Goal: Find specific page/section: Find specific page/section

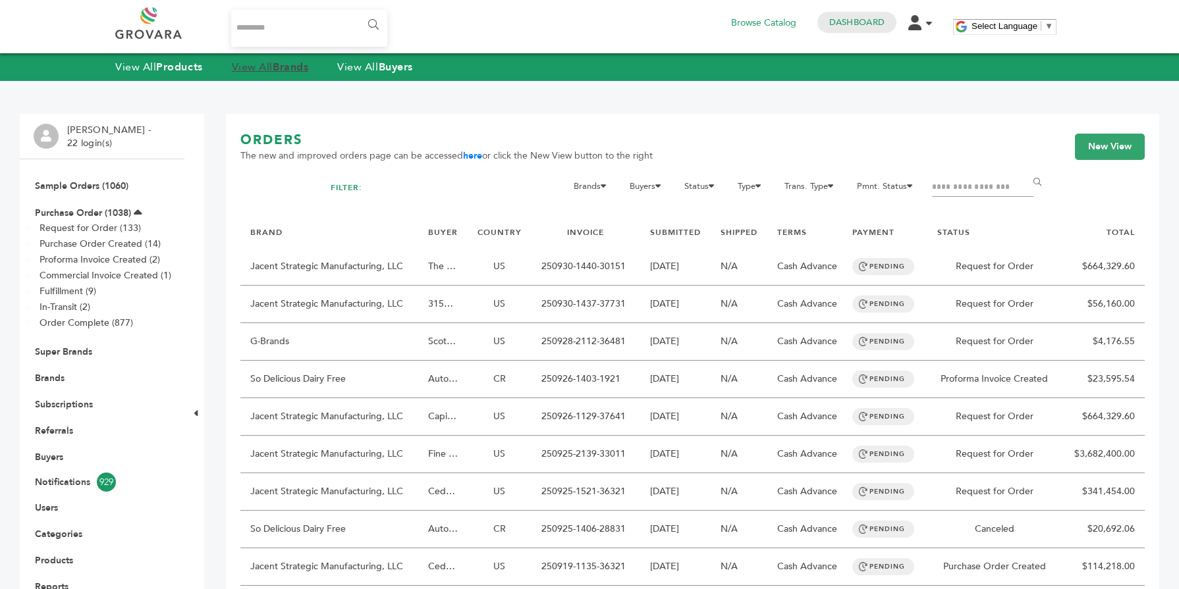
click at [300, 65] on strong "Brands" at bounding box center [291, 67] width 36 height 14
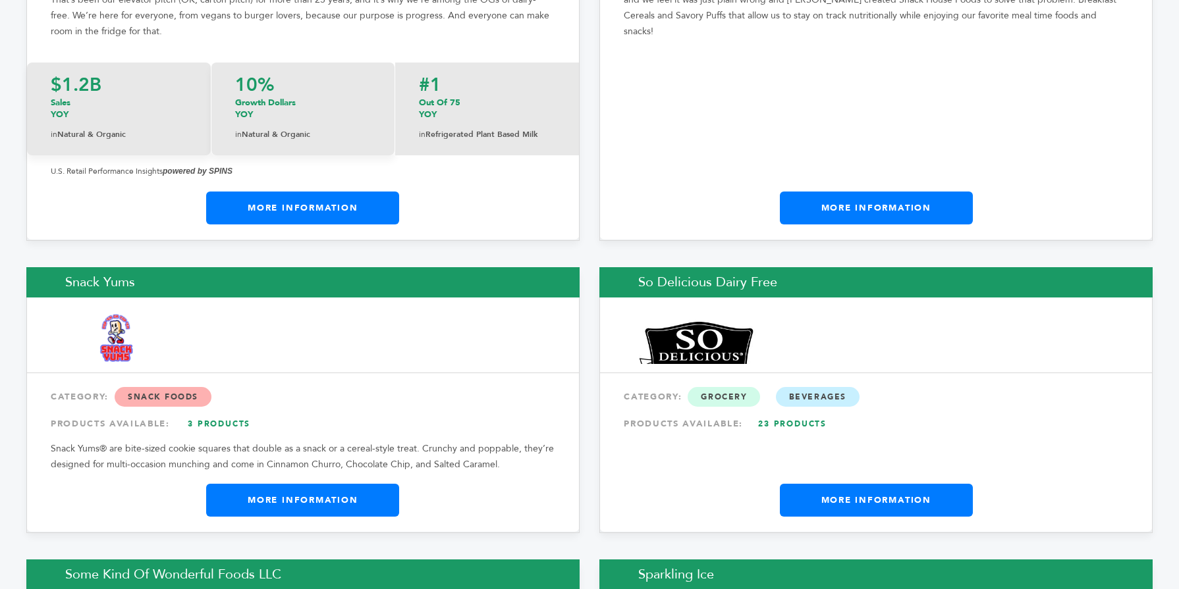
scroll to position [20154, 0]
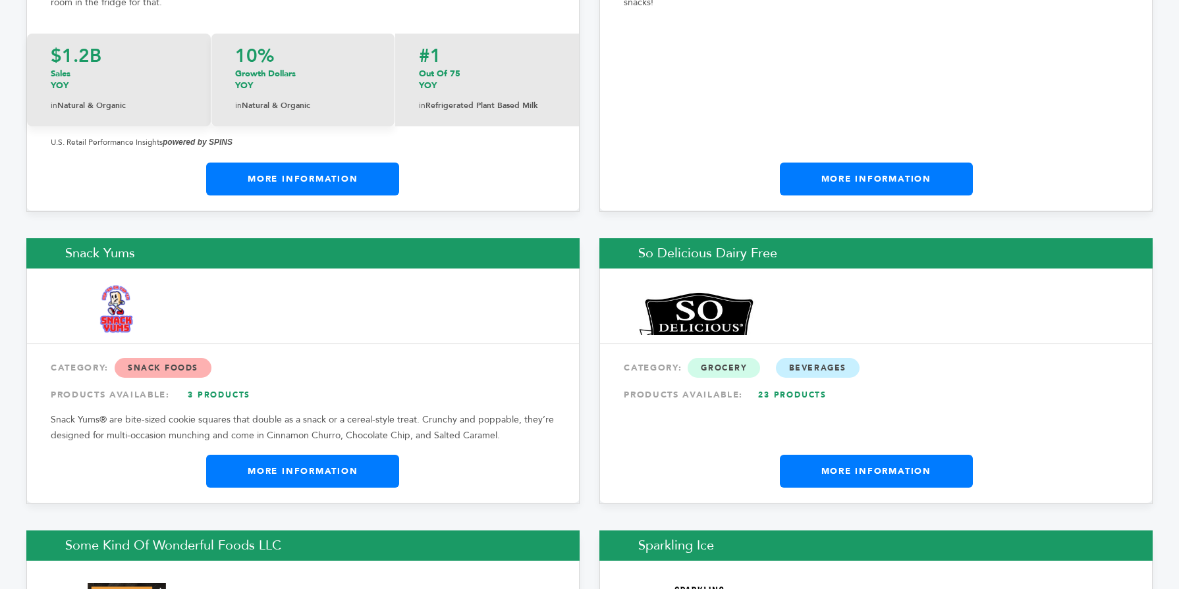
click at [891, 455] on link "More Information" at bounding box center [876, 471] width 193 height 33
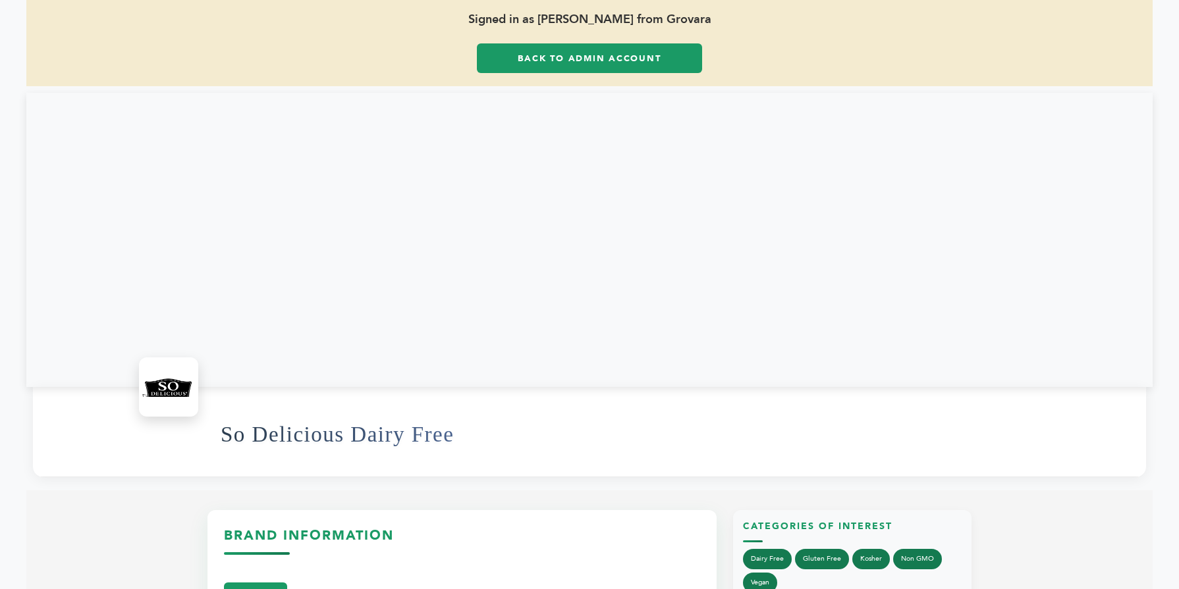
scroll to position [79, 0]
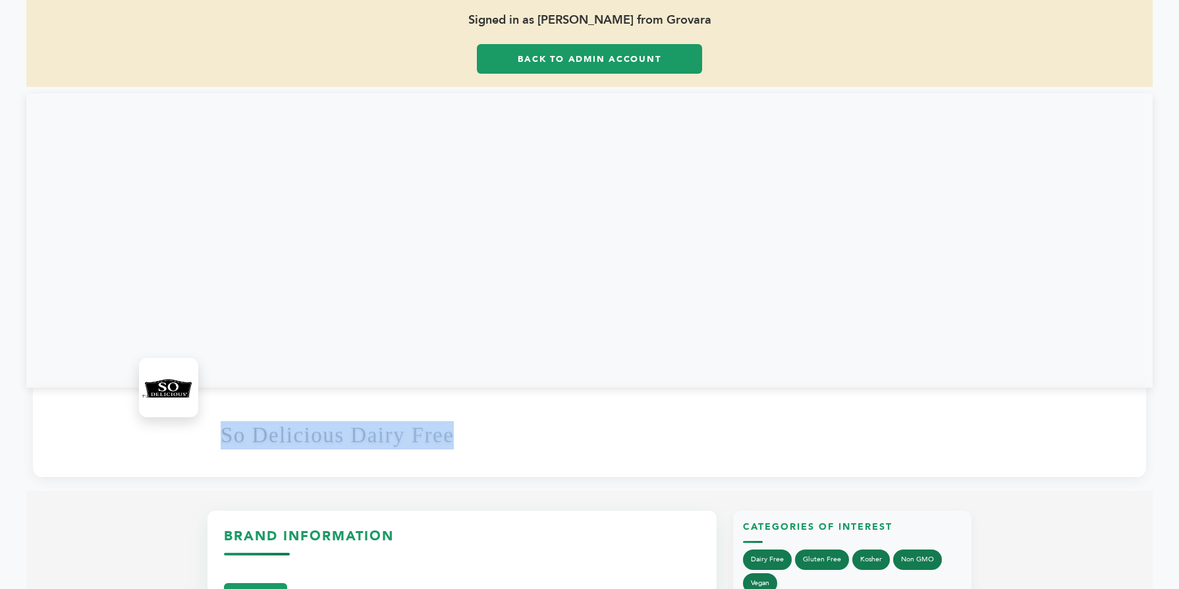
drag, startPoint x: 489, startPoint y: 429, endPoint x: 179, endPoint y: 430, distance: 310.1
click at [179, 430] on div "So Delicious Dairy Free" at bounding box center [589, 433] width 1113 height 90
copy h1 "So Delicious Dairy Free"
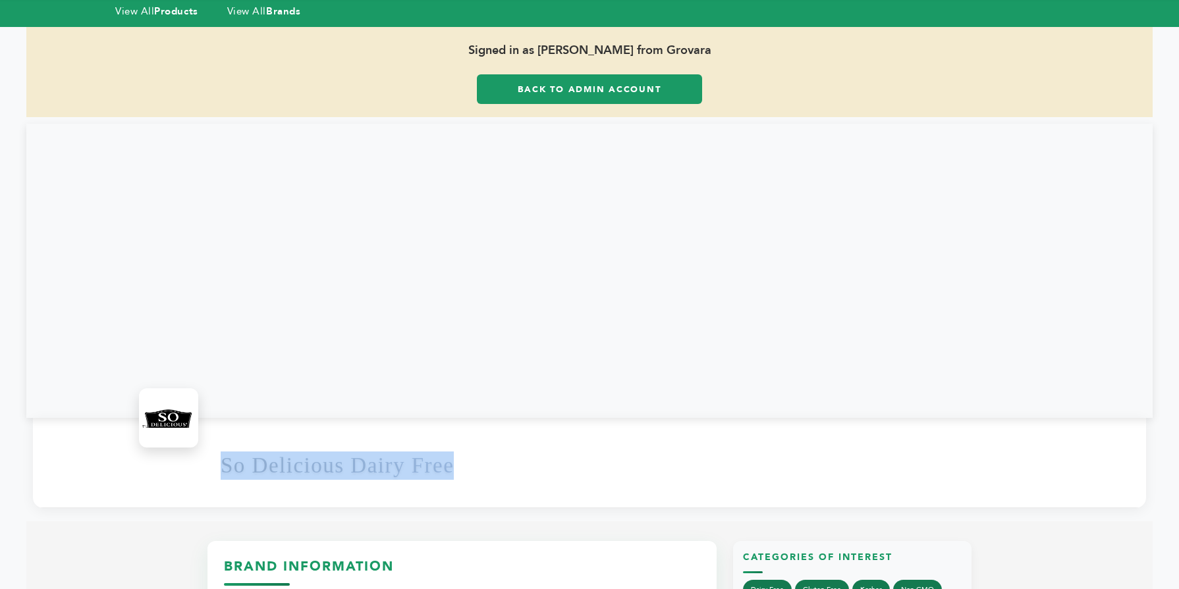
scroll to position [26, 0]
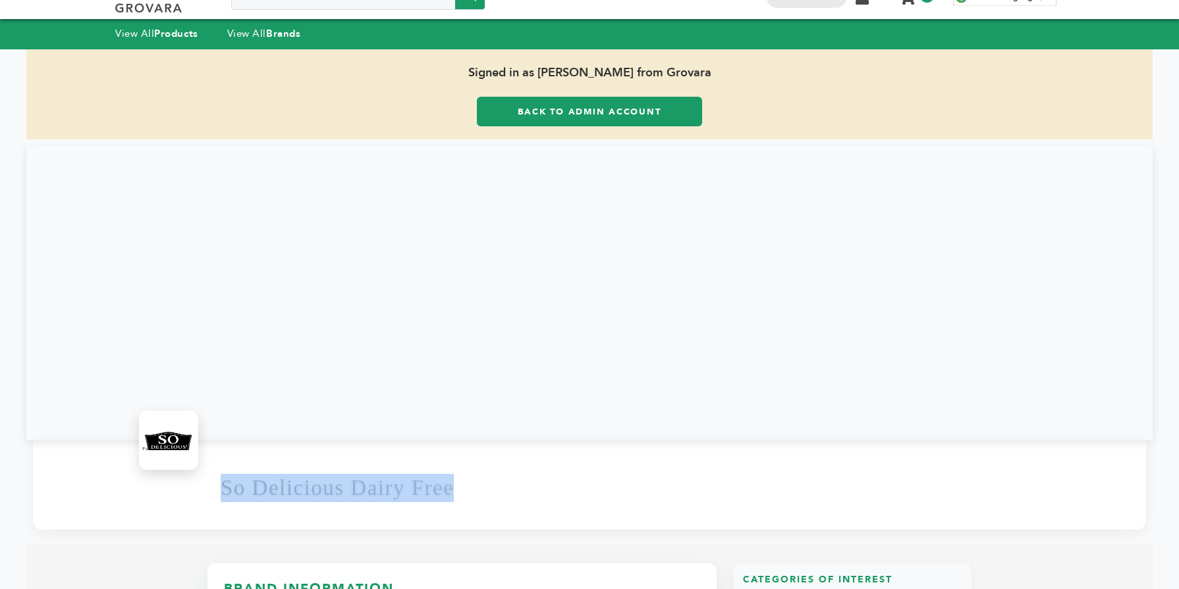
click at [558, 97] on link "Back to Admin Account" at bounding box center [589, 112] width 225 height 30
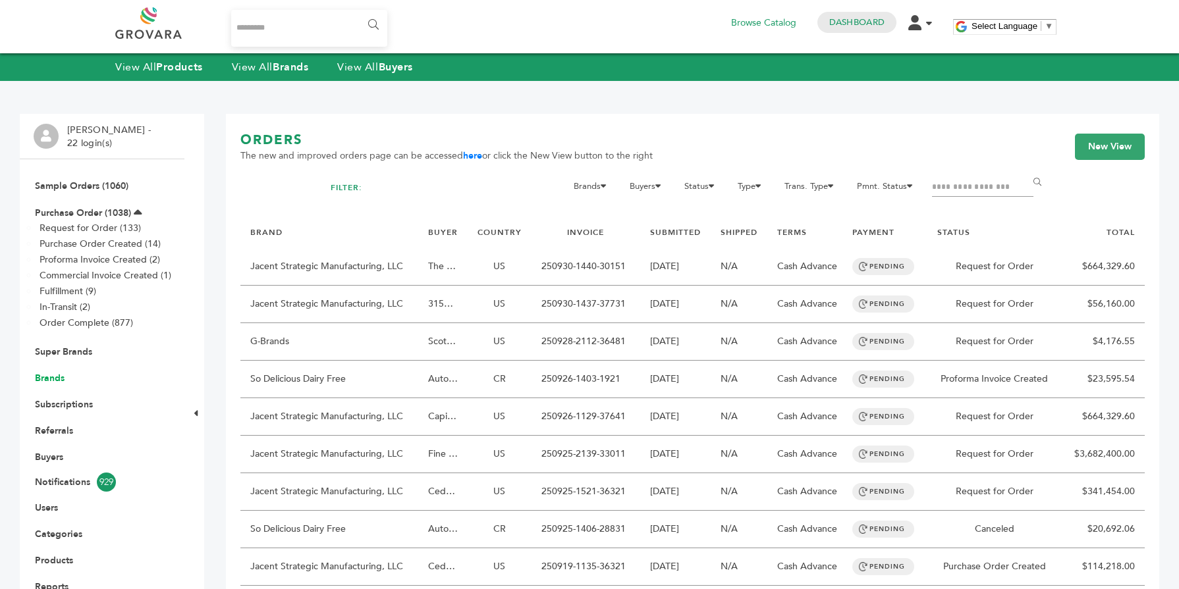
click at [53, 381] on link "Brands" at bounding box center [50, 378] width 30 height 13
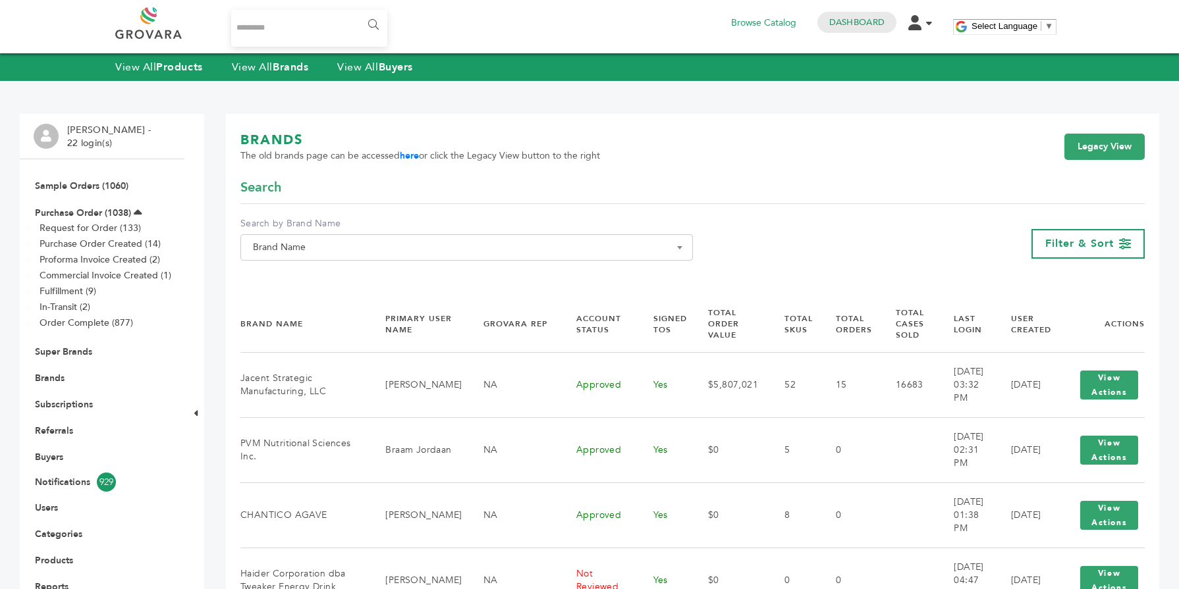
click at [360, 248] on span "Brand Name" at bounding box center [467, 247] width 438 height 18
click at [329, 276] on input "Search" at bounding box center [467, 271] width 446 height 16
paste input "**********"
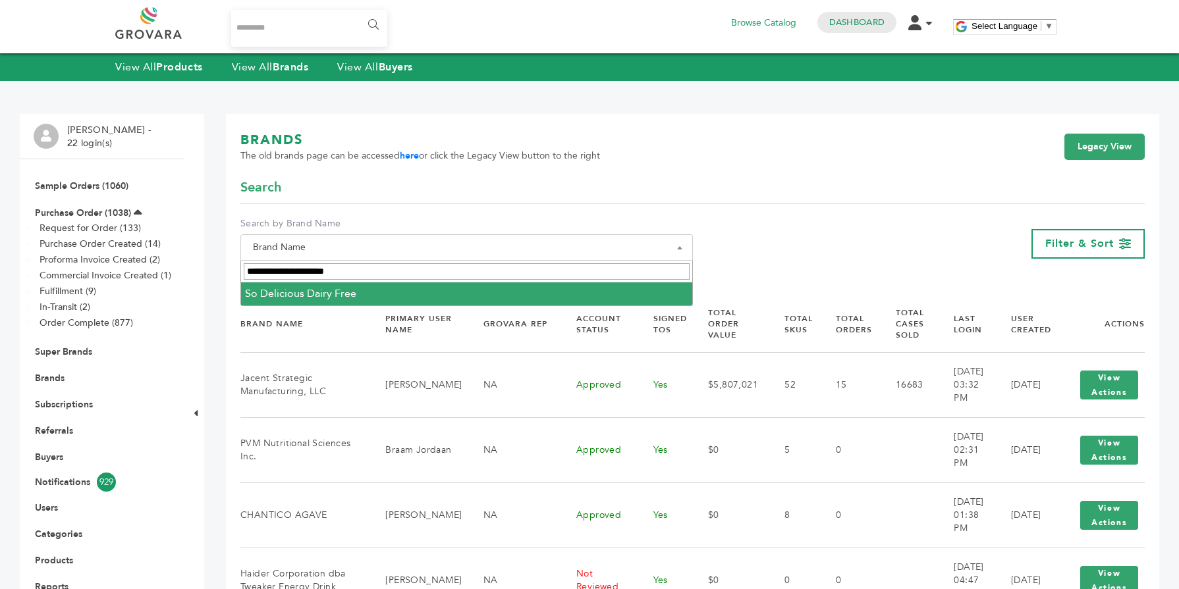
type input "**********"
select select "**********"
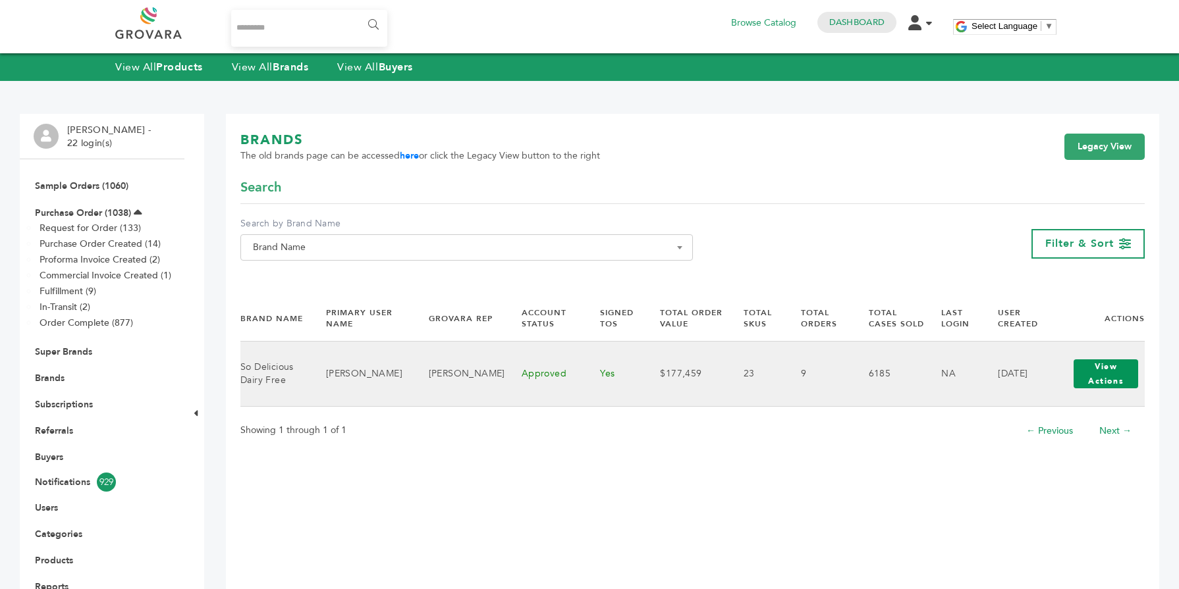
click at [1094, 385] on button "View Actions" at bounding box center [1105, 374] width 65 height 29
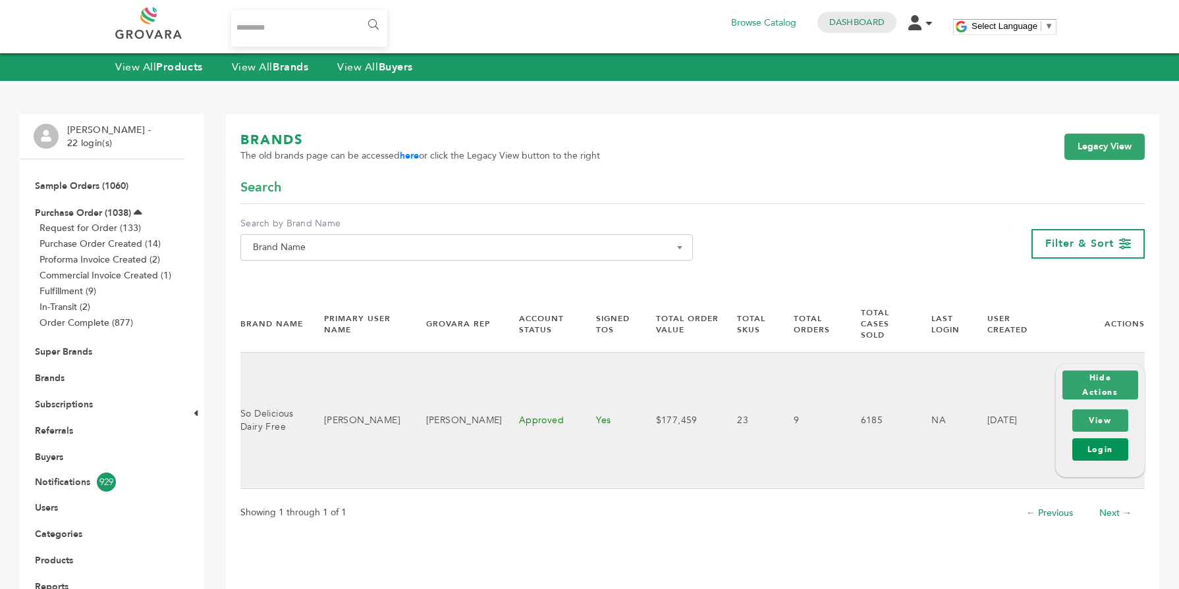
click at [1091, 440] on link "Login" at bounding box center [1100, 450] width 56 height 22
